Goal: Task Accomplishment & Management: Manage account settings

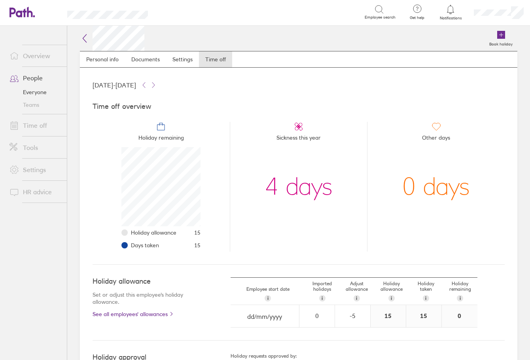
scroll to position [79, 79]
click at [22, 123] on span at bounding box center [13, 125] width 20 height 9
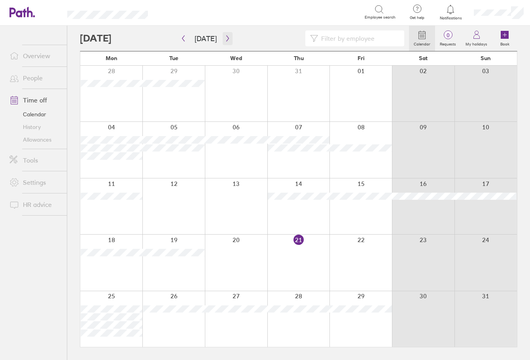
click at [227, 40] on icon "button" at bounding box center [228, 38] width 6 height 6
